Goal: Find specific page/section: Find specific page/section

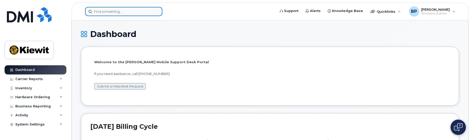
click at [141, 11] on input at bounding box center [123, 11] width 77 height 9
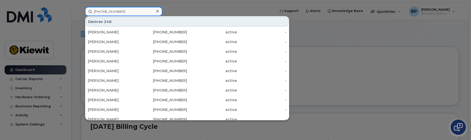
type input "[PHONE_NUMBER]"
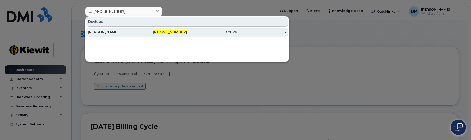
click at [108, 31] on div "[PERSON_NAME]" at bounding box center [113, 32] width 50 height 5
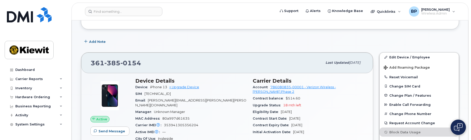
scroll to position [77, 0]
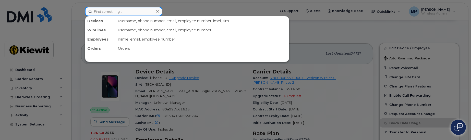
click at [125, 11] on input at bounding box center [123, 11] width 77 height 9
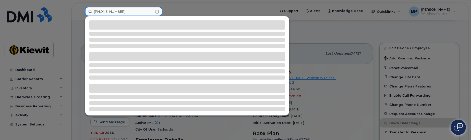
type input "361-385-0440"
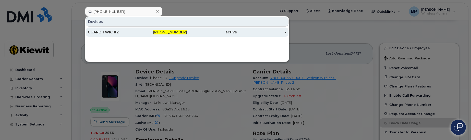
click at [112, 33] on div "GUARD TWIC #2" at bounding box center [113, 32] width 50 height 5
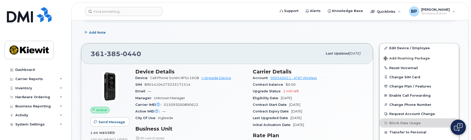
scroll to position [102, 0]
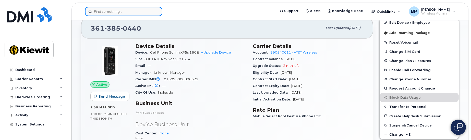
click at [130, 13] on input at bounding box center [123, 11] width 77 height 9
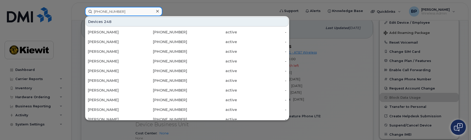
type input "361-385-0596"
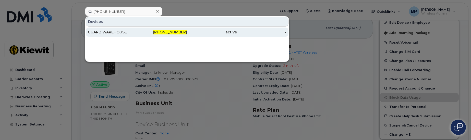
click at [125, 33] on div "GUARD WAREHOUSE" at bounding box center [113, 32] width 50 height 5
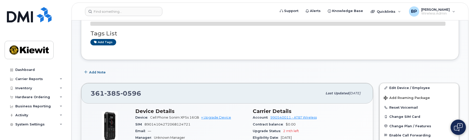
scroll to position [51, 0]
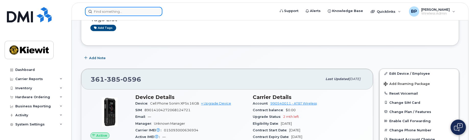
click at [123, 15] on input at bounding box center [123, 11] width 77 height 9
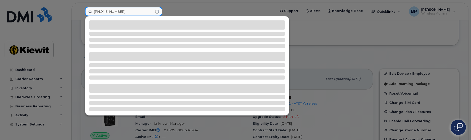
type input "361-385-0924"
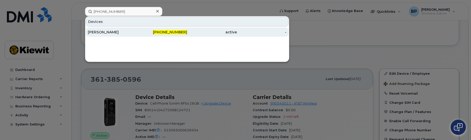
click at [111, 32] on div "[PERSON_NAME]" at bounding box center [113, 32] width 50 height 5
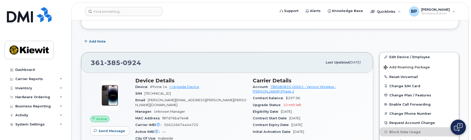
scroll to position [77, 0]
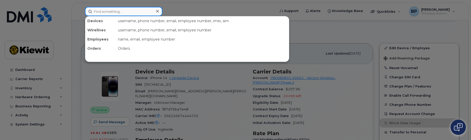
click at [121, 14] on input at bounding box center [123, 11] width 77 height 9
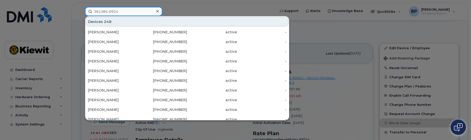
type input "361385-0924"
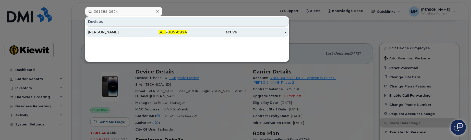
click at [107, 30] on div "[PERSON_NAME]" at bounding box center [113, 32] width 50 height 5
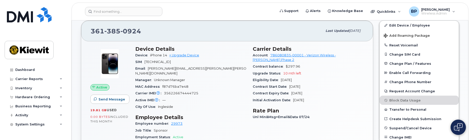
scroll to position [102, 0]
